Goal: Complete application form: Complete application form

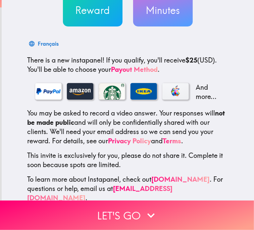
scroll to position [83, 0]
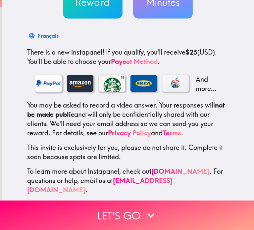
click at [40, 83] on div at bounding box center [48, 83] width 26 height 17
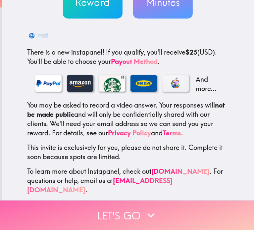
click at [111, 209] on button "Let's go" at bounding box center [127, 214] width 254 height 29
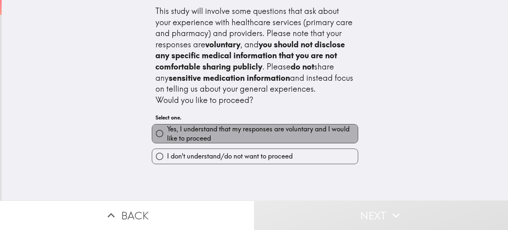
click at [230, 135] on span "Yes, I understand that my responses are voluntary and I would like to proceed" at bounding box center [262, 133] width 191 height 19
click at [167, 135] on input "Yes, I understand that my responses are voluntary and I would like to proceed" at bounding box center [159, 133] width 15 height 15
radio input "true"
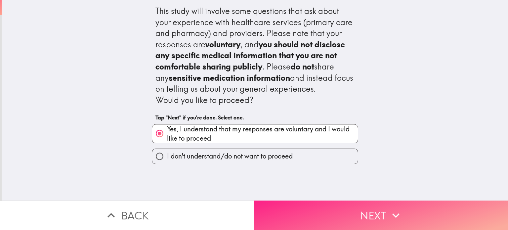
click at [253, 205] on button "Next" at bounding box center [381, 214] width 254 height 29
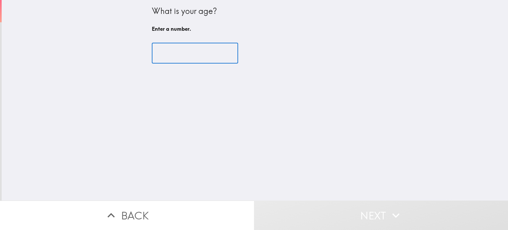
click at [193, 57] on input "number" at bounding box center [195, 53] width 86 height 21
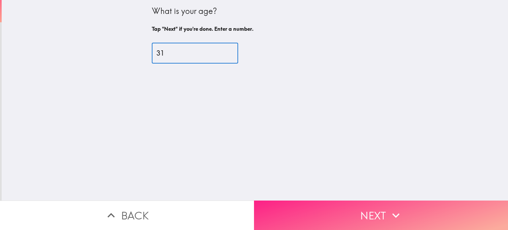
type input "31"
click at [253, 209] on button "Next" at bounding box center [381, 214] width 254 height 29
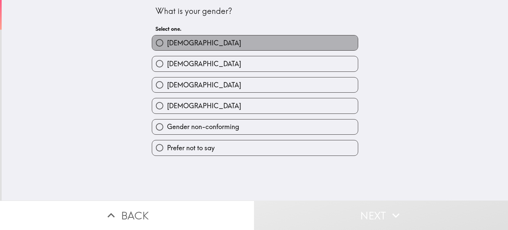
click at [181, 40] on label "[DEMOGRAPHIC_DATA]" at bounding box center [255, 42] width 206 height 15
click at [167, 40] on input "[DEMOGRAPHIC_DATA]" at bounding box center [159, 42] width 15 height 15
radio input "true"
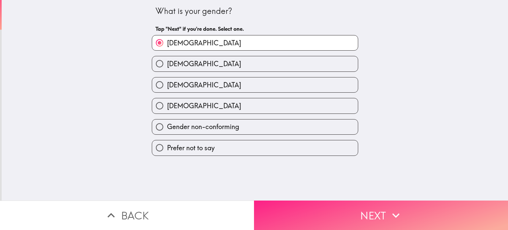
click at [253, 209] on button "Next" at bounding box center [381, 214] width 254 height 29
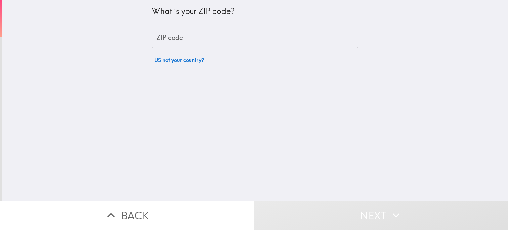
click at [243, 42] on input "ZIP code" at bounding box center [255, 38] width 206 height 21
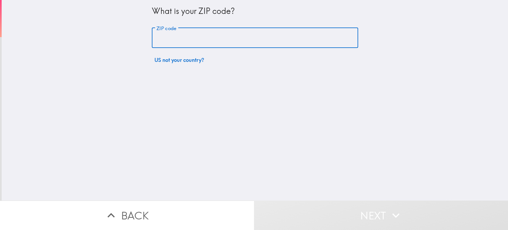
type input "39218"
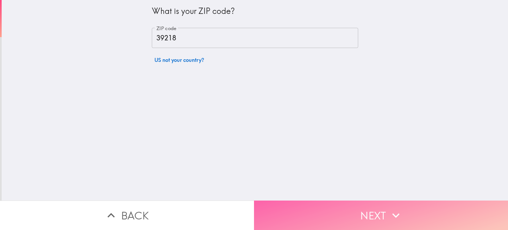
click at [253, 209] on button "Next" at bounding box center [381, 214] width 254 height 29
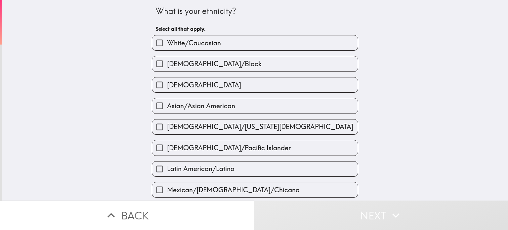
click at [192, 60] on span "[DEMOGRAPHIC_DATA]/Black" at bounding box center [214, 63] width 95 height 9
click at [167, 60] on input "[DEMOGRAPHIC_DATA]/Black" at bounding box center [159, 63] width 15 height 15
checkbox input "true"
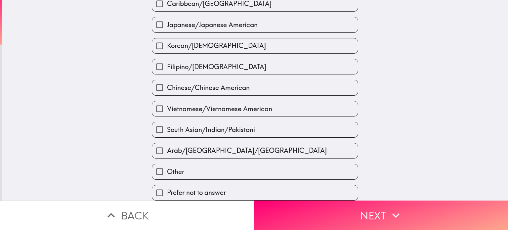
scroll to position [230, 0]
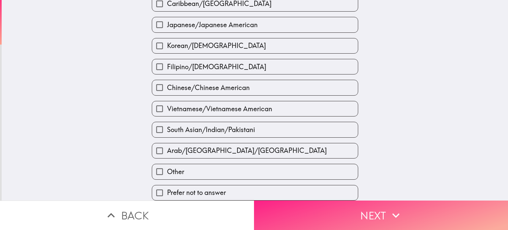
click at [253, 206] on button "Next" at bounding box center [381, 214] width 254 height 29
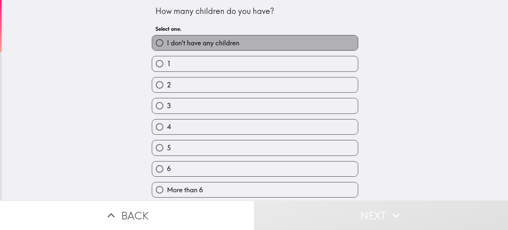
click at [169, 44] on span "I don't have any children" at bounding box center [203, 42] width 72 height 9
click at [167, 44] on input "I don't have any children" at bounding box center [159, 42] width 15 height 15
radio input "true"
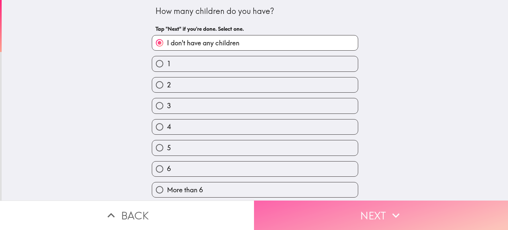
click at [253, 207] on button "Next" at bounding box center [381, 214] width 254 height 29
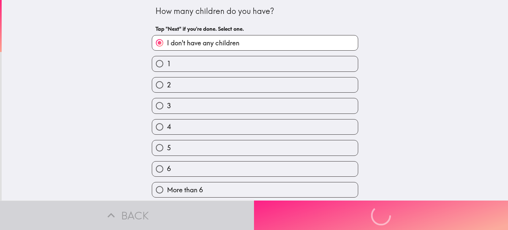
scroll to position [0, 0]
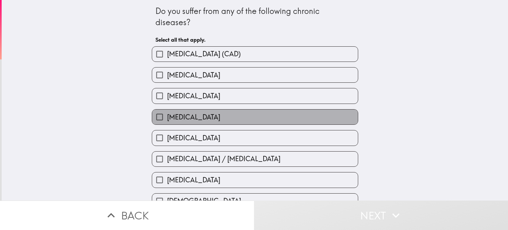
click at [185, 116] on label "[MEDICAL_DATA]" at bounding box center [255, 116] width 206 height 15
click at [167, 116] on input "[MEDICAL_DATA]" at bounding box center [159, 116] width 15 height 15
checkbox input "true"
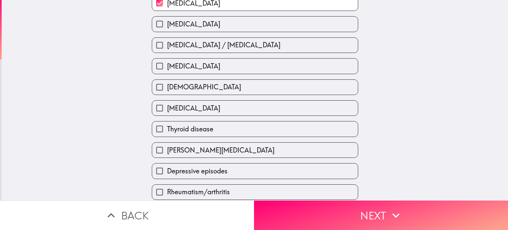
scroll to position [165, 0]
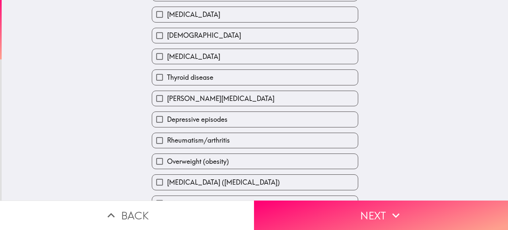
click at [200, 120] on span "Depressive episodes" at bounding box center [197, 119] width 61 height 9
click at [167, 120] on input "Depressive episodes" at bounding box center [159, 119] width 15 height 15
checkbox input "true"
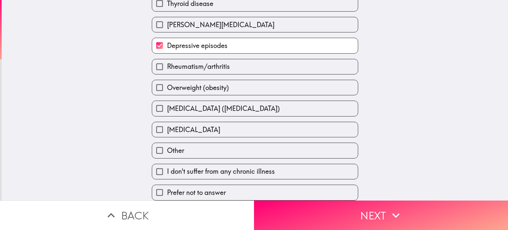
scroll to position [241, 0]
click at [187, 125] on span "[MEDICAL_DATA]" at bounding box center [193, 129] width 53 height 9
click at [167, 124] on input "[MEDICAL_DATA]" at bounding box center [159, 129] width 15 height 15
checkbox input "true"
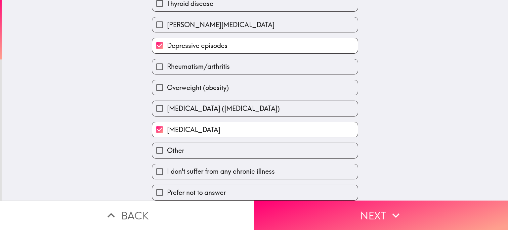
click at [253, 146] on label "Other" at bounding box center [255, 150] width 206 height 15
click at [167, 146] on input "Other" at bounding box center [159, 150] width 15 height 15
checkbox input "true"
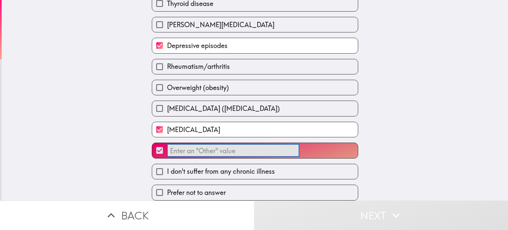
click at [253, 147] on input "​" at bounding box center [233, 150] width 132 height 13
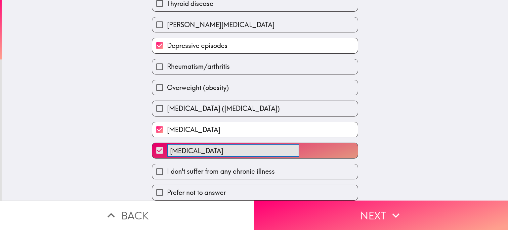
click at [152, 143] on button "[MEDICAL_DATA] ​" at bounding box center [255, 150] width 206 height 15
type input "[MEDICAL_DATA]"
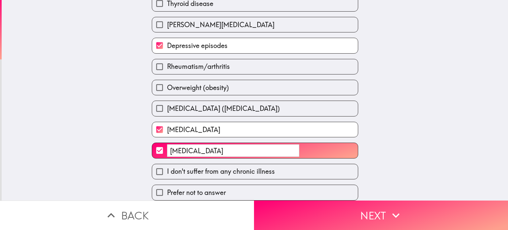
click at [253, 147] on div "Do you suffer from any of the following chronic diseases? Tap "Next" if you're …" at bounding box center [255, 100] width 506 height 200
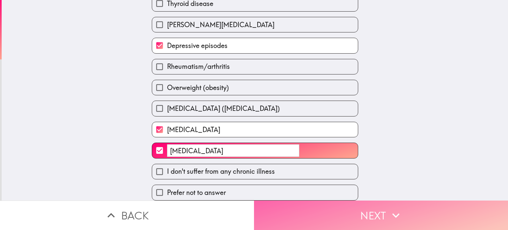
click at [253, 203] on button "Next" at bounding box center [381, 214] width 254 height 29
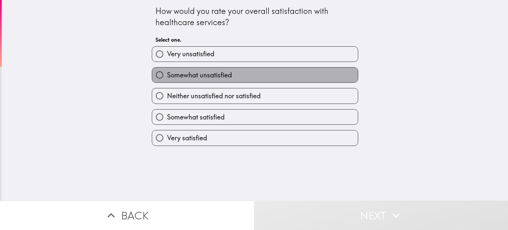
click at [219, 76] on span "Somewhat unsatisfied" at bounding box center [199, 74] width 65 height 9
click at [167, 76] on input "Somewhat unsatisfied" at bounding box center [159, 74] width 15 height 15
radio input "true"
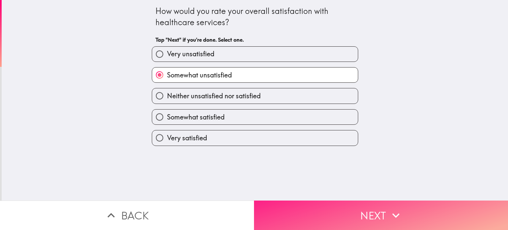
click at [253, 210] on button "Next" at bounding box center [381, 214] width 254 height 29
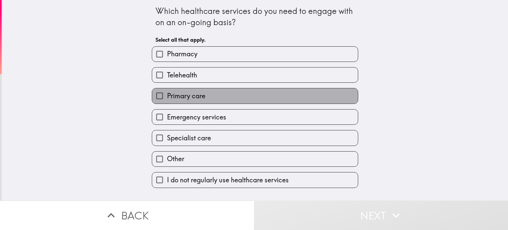
click at [218, 93] on label "Primary care" at bounding box center [255, 95] width 206 height 15
click at [167, 93] on input "Primary care" at bounding box center [159, 95] width 15 height 15
checkbox input "true"
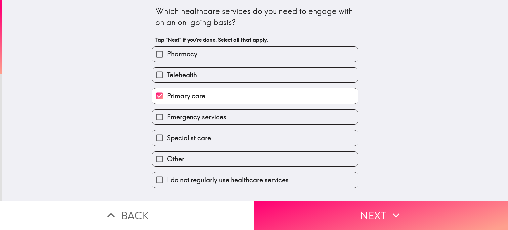
click at [209, 76] on label "Telehealth" at bounding box center [255, 74] width 206 height 15
click at [167, 76] on input "Telehealth" at bounding box center [159, 74] width 15 height 15
checkbox input "true"
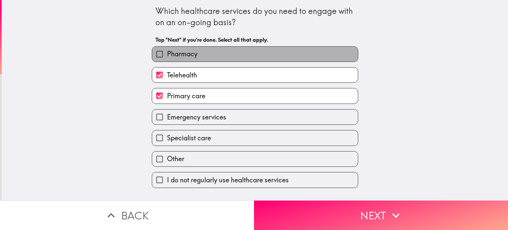
click at [201, 56] on label "Pharmacy" at bounding box center [255, 54] width 206 height 15
click at [167, 56] on input "Pharmacy" at bounding box center [159, 54] width 15 height 15
checkbox input "true"
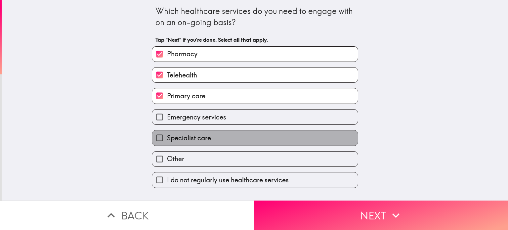
click at [207, 136] on label "Specialist care" at bounding box center [255, 137] width 206 height 15
click at [167, 136] on input "Specialist care" at bounding box center [159, 137] width 15 height 15
checkbox input "true"
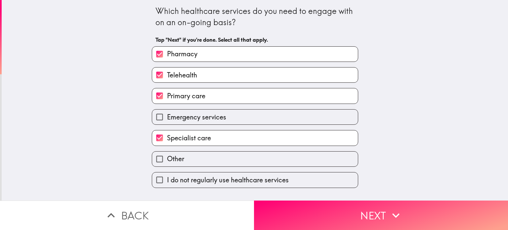
click at [207, 117] on span "Emergency services" at bounding box center [196, 116] width 59 height 9
click at [167, 117] on input "Emergency services" at bounding box center [159, 116] width 15 height 15
checkbox input "true"
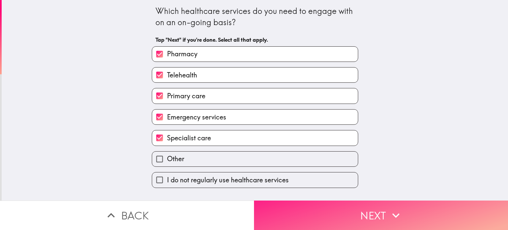
click at [253, 206] on button "Next" at bounding box center [381, 214] width 254 height 29
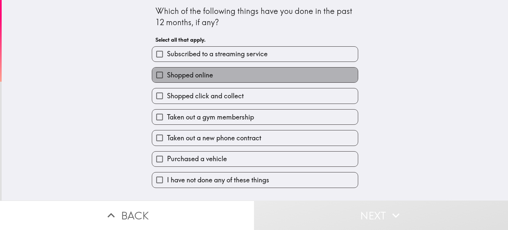
click at [211, 75] on label "Shopped online" at bounding box center [255, 74] width 206 height 15
click at [167, 75] on input "Shopped online" at bounding box center [159, 74] width 15 height 15
checkbox input "true"
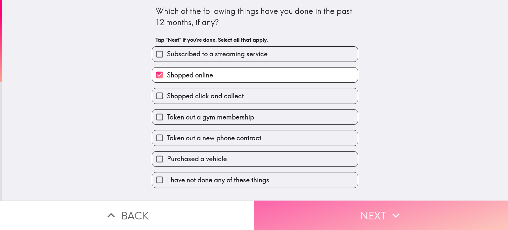
click at [253, 207] on button "Next" at bounding box center [381, 214] width 254 height 29
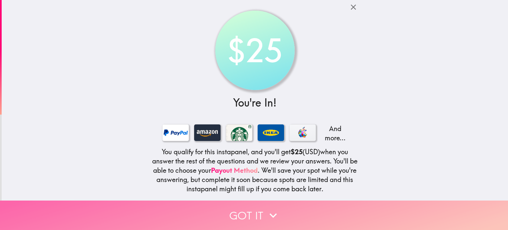
click at [253, 206] on button "Got it" at bounding box center [254, 214] width 508 height 29
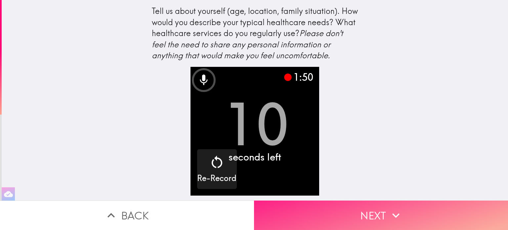
click at [253, 211] on button "Next" at bounding box center [381, 214] width 254 height 29
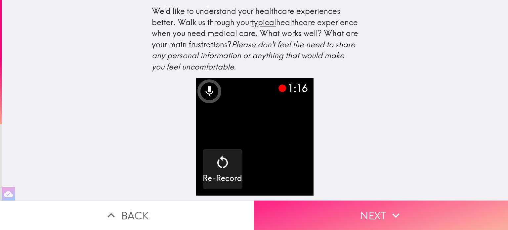
click at [253, 209] on button "Next" at bounding box center [381, 214] width 254 height 29
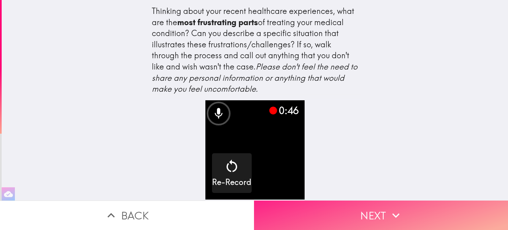
click at [253, 204] on button "Next" at bounding box center [381, 214] width 254 height 29
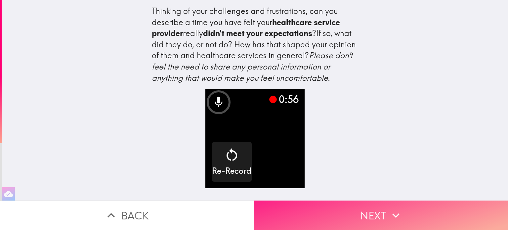
click at [253, 201] on button "Next" at bounding box center [381, 214] width 254 height 29
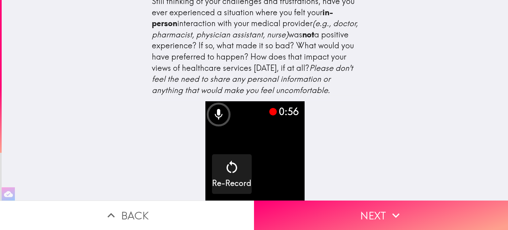
scroll to position [26, 0]
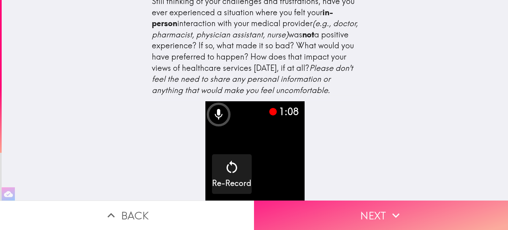
click at [253, 207] on button "Next" at bounding box center [381, 214] width 254 height 29
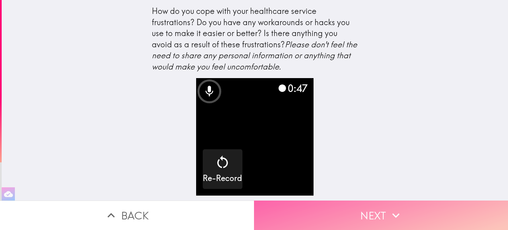
click at [253, 208] on button "Next" at bounding box center [381, 214] width 254 height 29
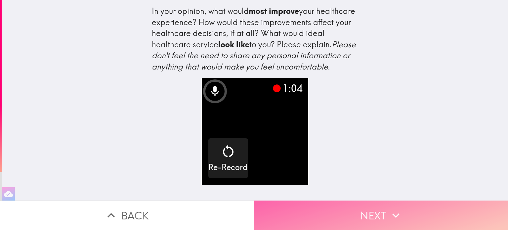
click at [253, 211] on button "Next" at bounding box center [381, 214] width 254 height 29
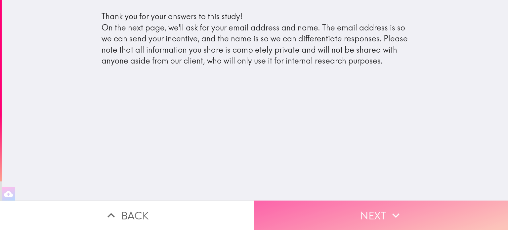
click at [253, 202] on button "Next" at bounding box center [381, 214] width 254 height 29
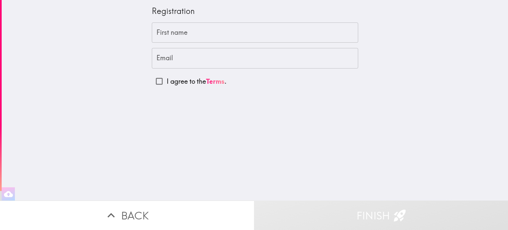
click at [212, 29] on input "First name" at bounding box center [255, 32] width 206 height 21
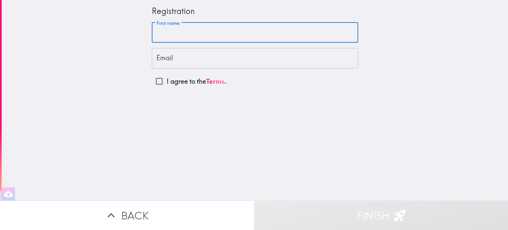
type input "Teron"
type input "[EMAIL_ADDRESS][DOMAIN_NAME]"
click at [155, 81] on input "I agree to the Terms ." at bounding box center [159, 81] width 15 height 15
checkbox input "true"
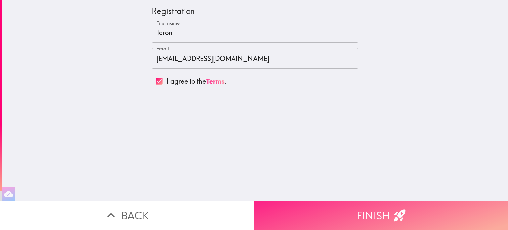
click at [253, 208] on button "Finish" at bounding box center [381, 214] width 254 height 29
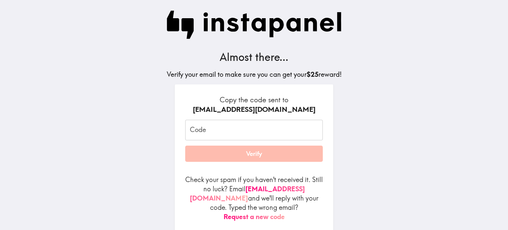
click at [223, 127] on input "Code" at bounding box center [254, 130] width 138 height 21
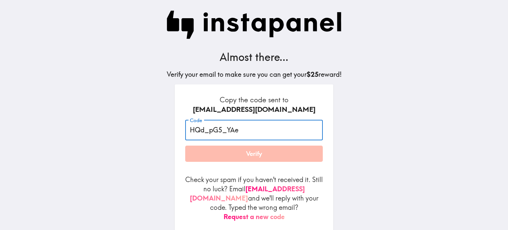
type input "HQd_pG5_YAe"
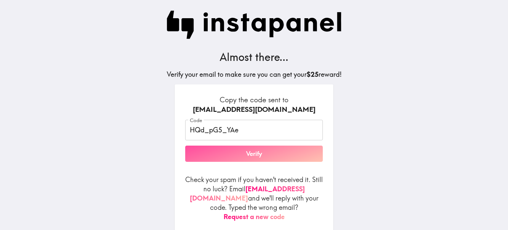
click at [232, 154] on button "Verify" at bounding box center [254, 154] width 138 height 17
